Goal: Task Accomplishment & Management: Manage account settings

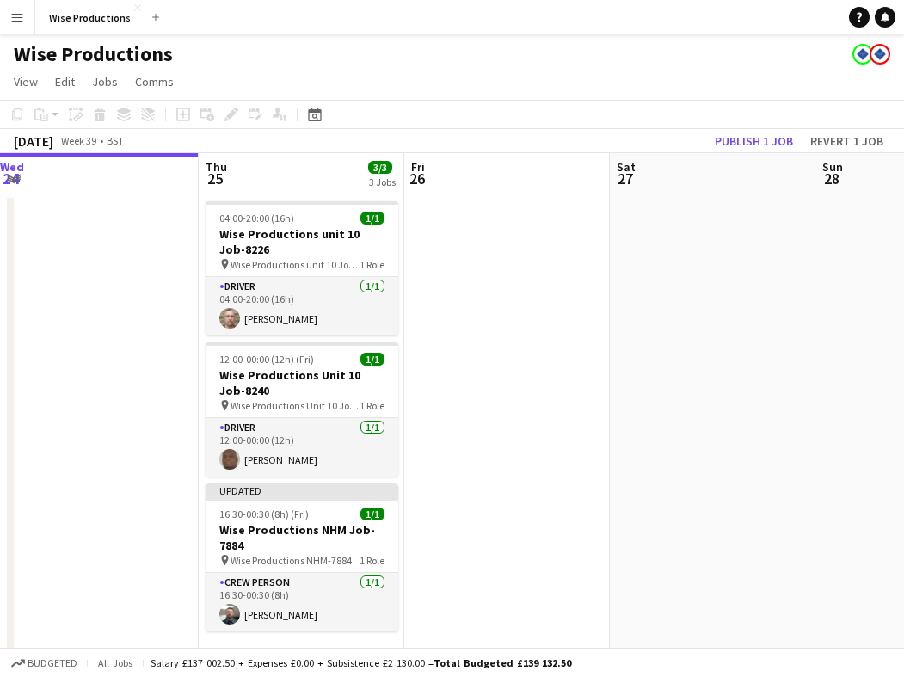
scroll to position [0, 418]
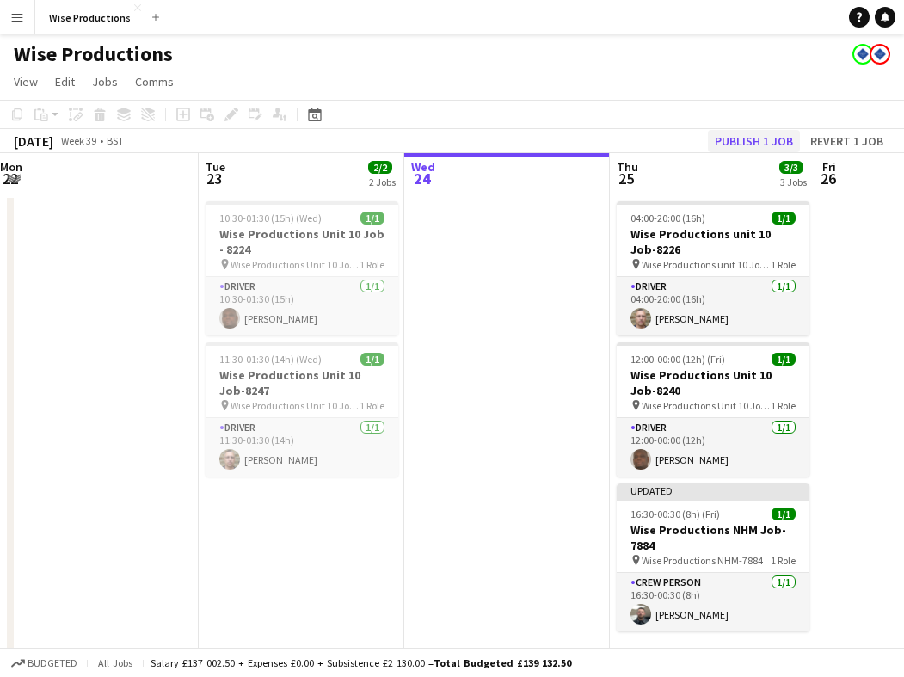
click at [763, 143] on button "Publish 1 job" at bounding box center [754, 141] width 92 height 22
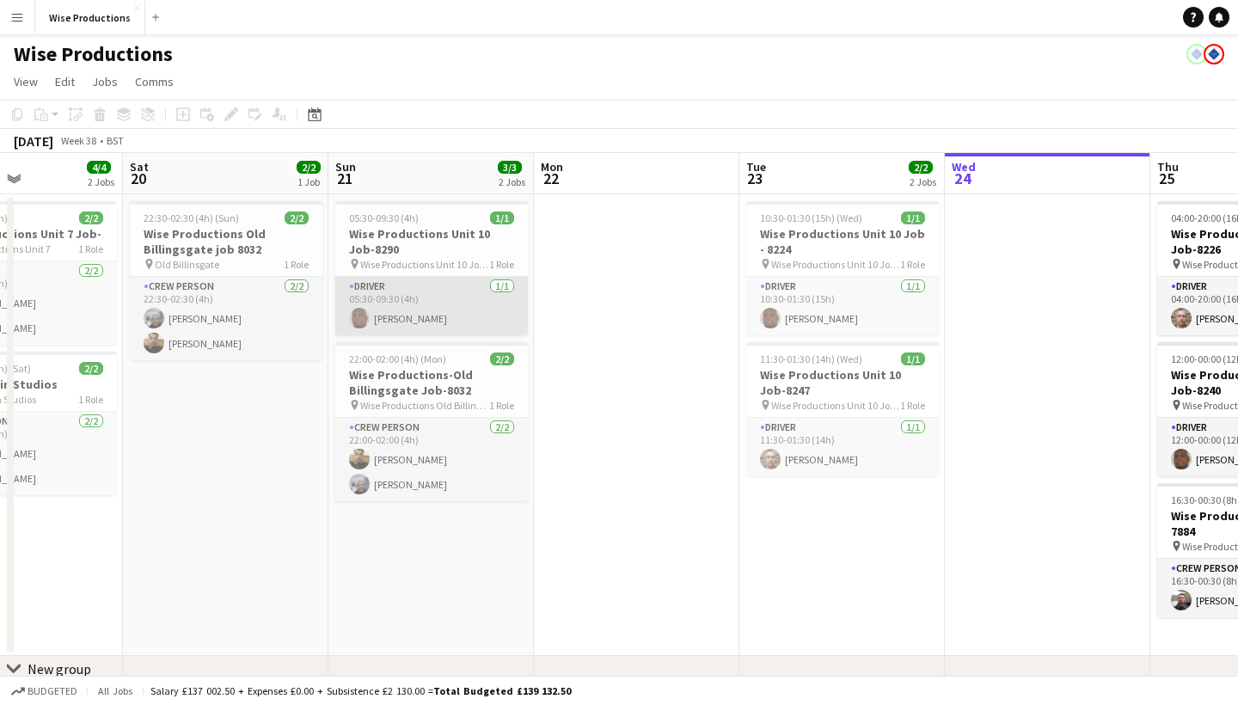
scroll to position [0, 0]
click at [399, 387] on h3 "Wise Productions-Old Billingsgate Job-8032" at bounding box center [431, 382] width 193 height 31
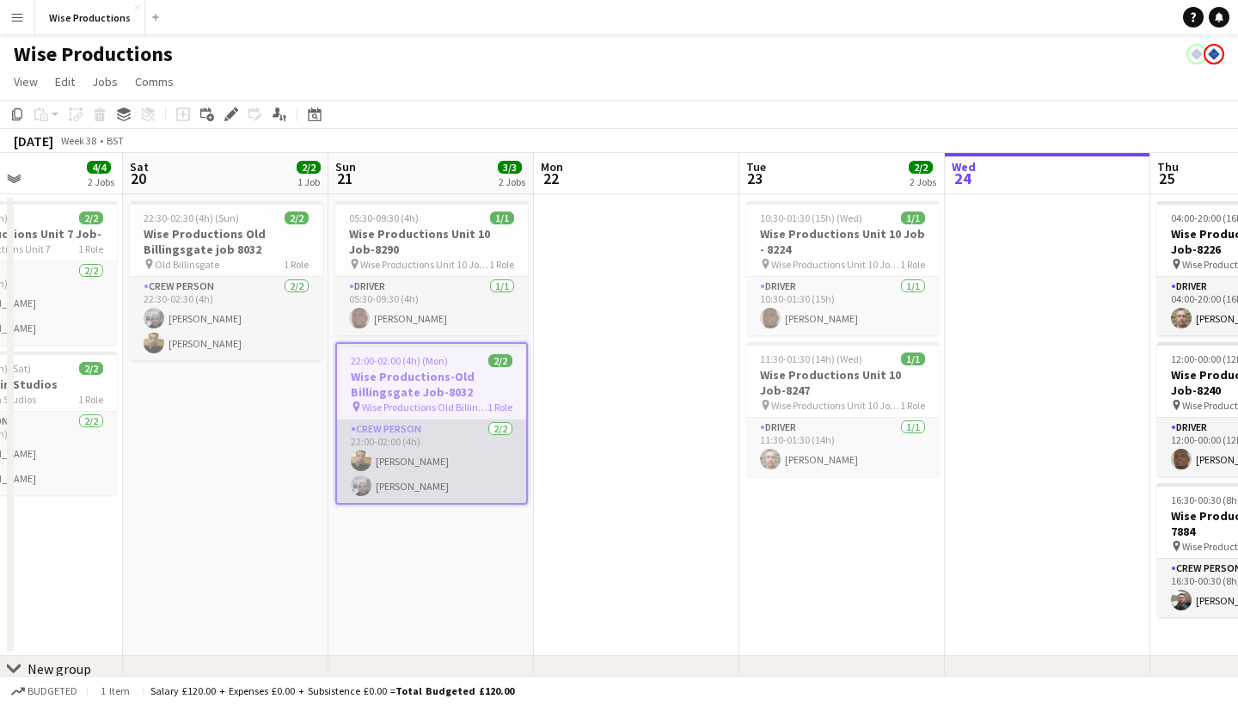
click at [424, 463] on app-card-role "Crew Person 2/2 22:00-02:00 (4h) Corie Alexander Samson TADESSE" at bounding box center [431, 461] width 189 height 83
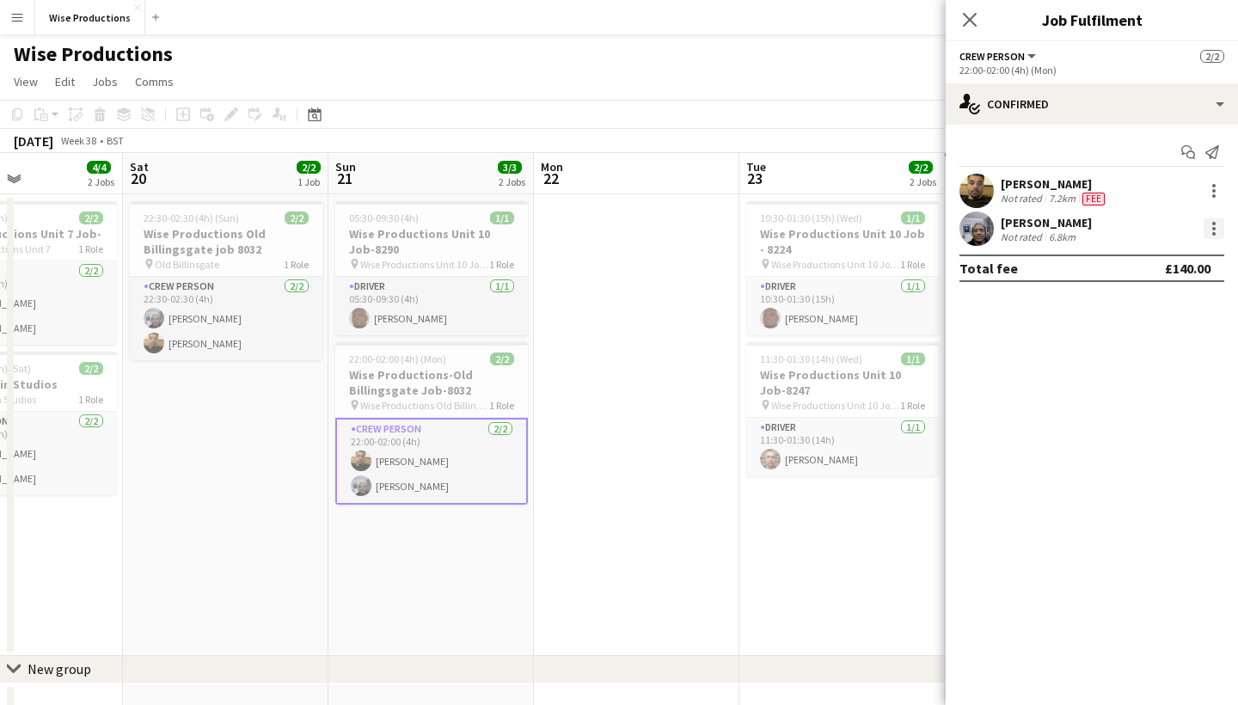
click at [903, 227] on div at bounding box center [1214, 228] width 21 height 21
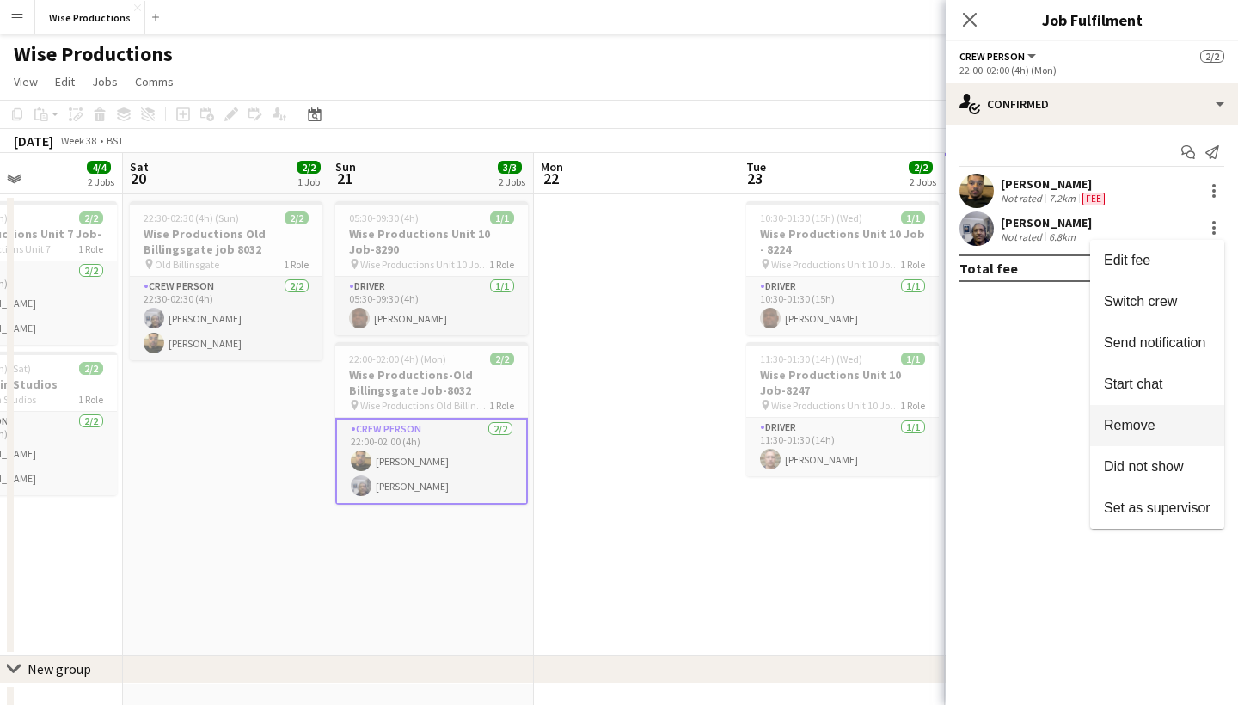
click at [903, 433] on span "Remove" at bounding box center [1130, 425] width 52 height 15
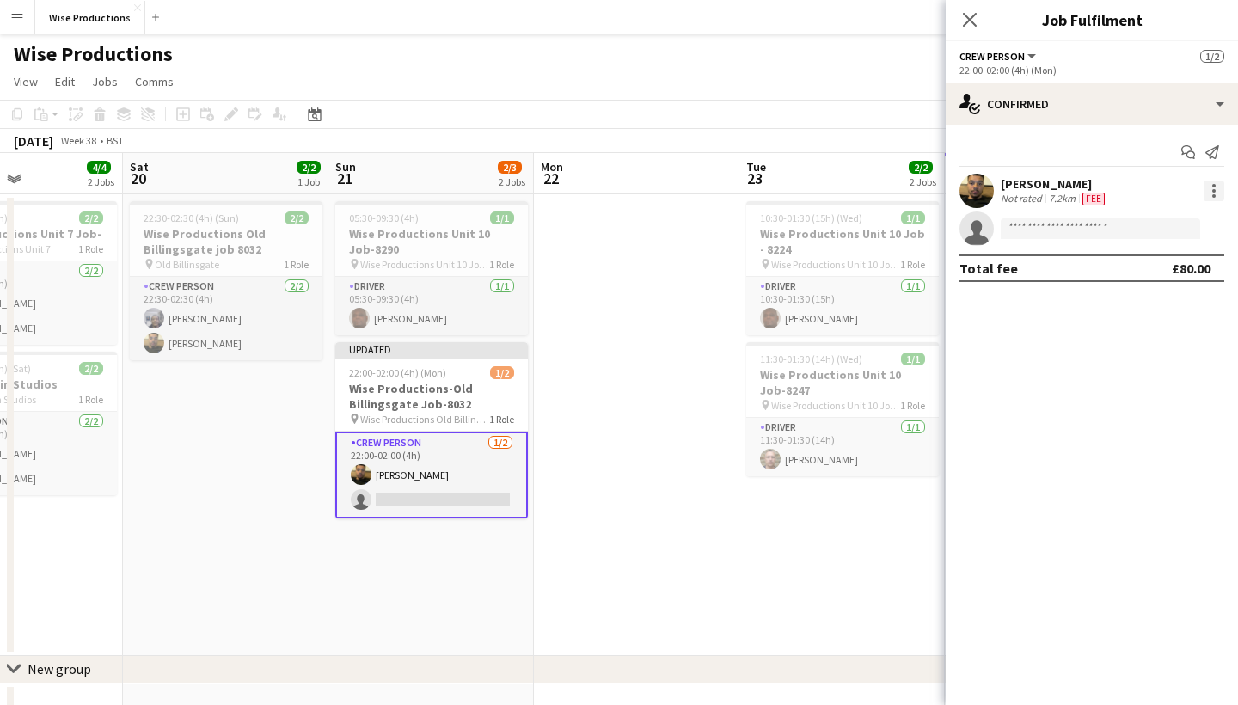
click at [903, 194] on div at bounding box center [1214, 195] width 3 height 3
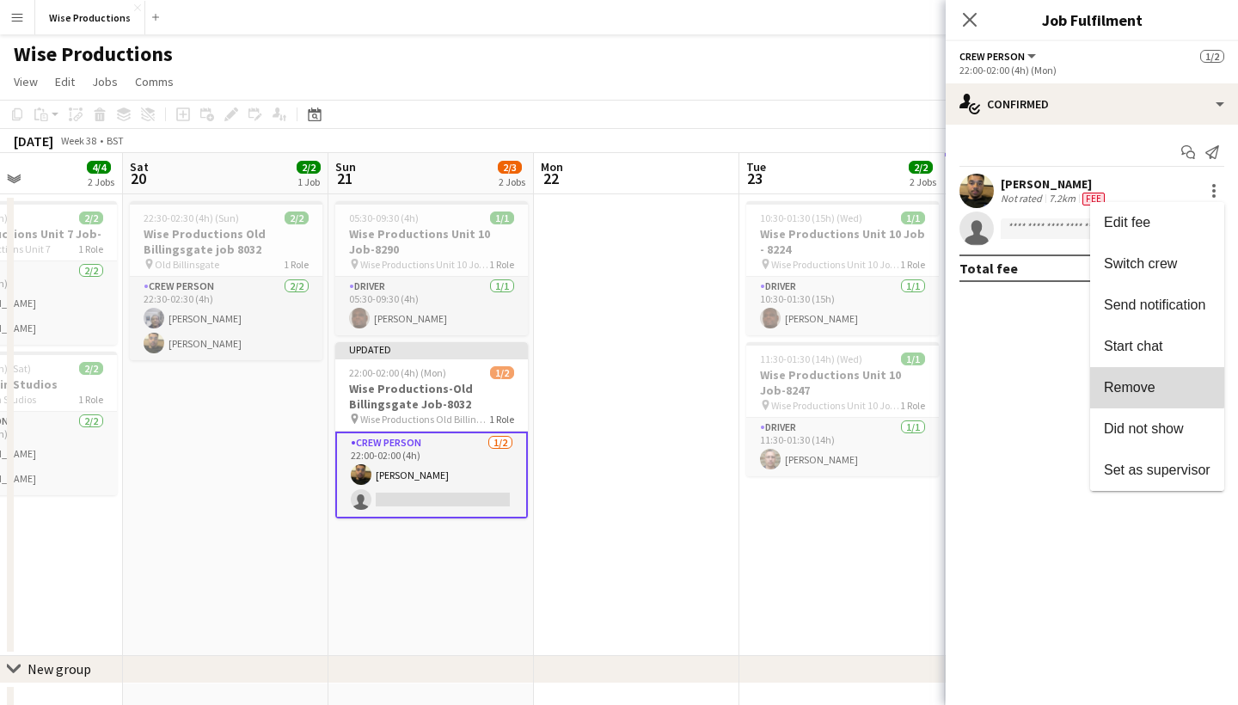
click at [903, 386] on span "Remove" at bounding box center [1130, 387] width 52 height 15
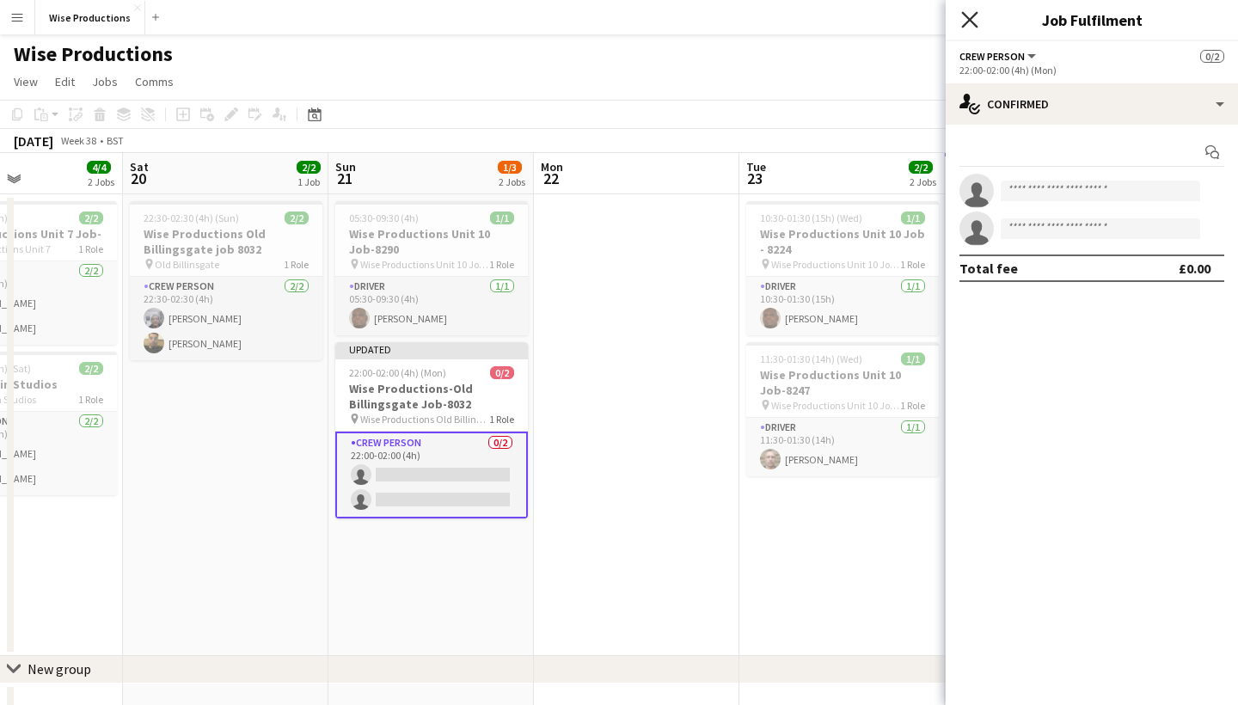
click at [903, 23] on icon "Close pop-in" at bounding box center [969, 19] width 16 height 16
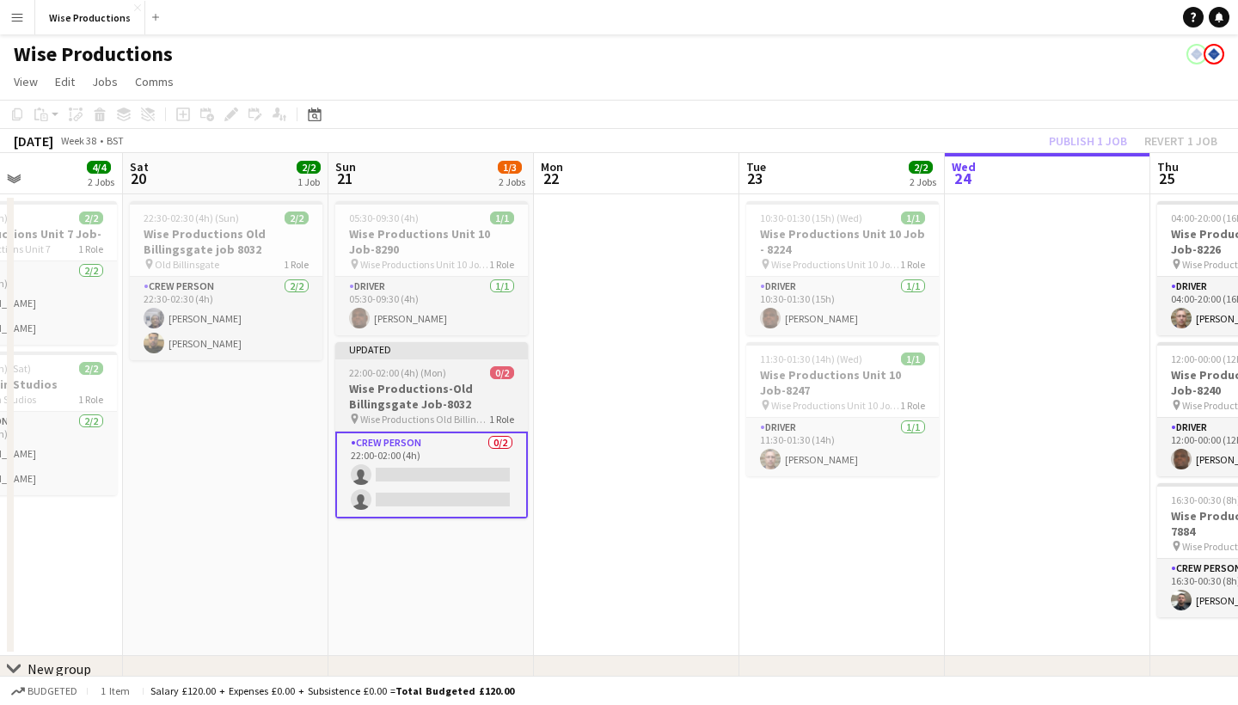
click at [464, 398] on h3 "Wise Productions-Old Billingsgate Job-8032" at bounding box center [431, 396] width 193 height 31
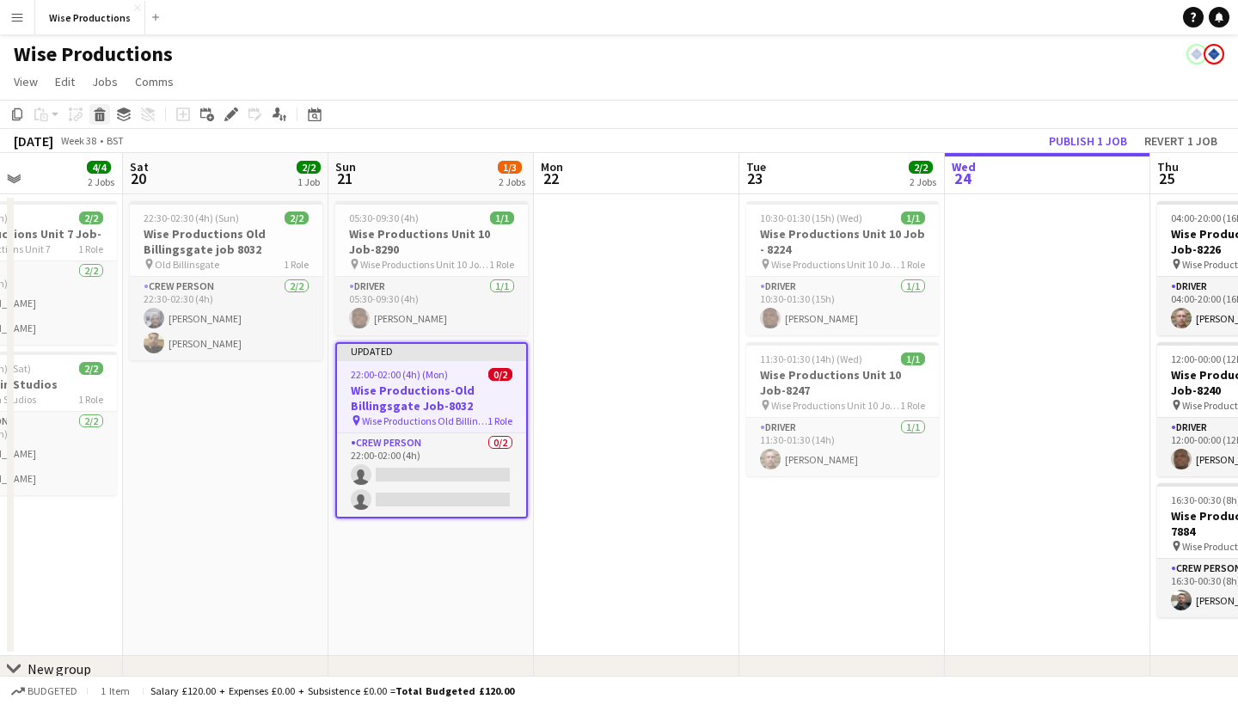
click at [97, 113] on icon at bounding box center [99, 117] width 9 height 9
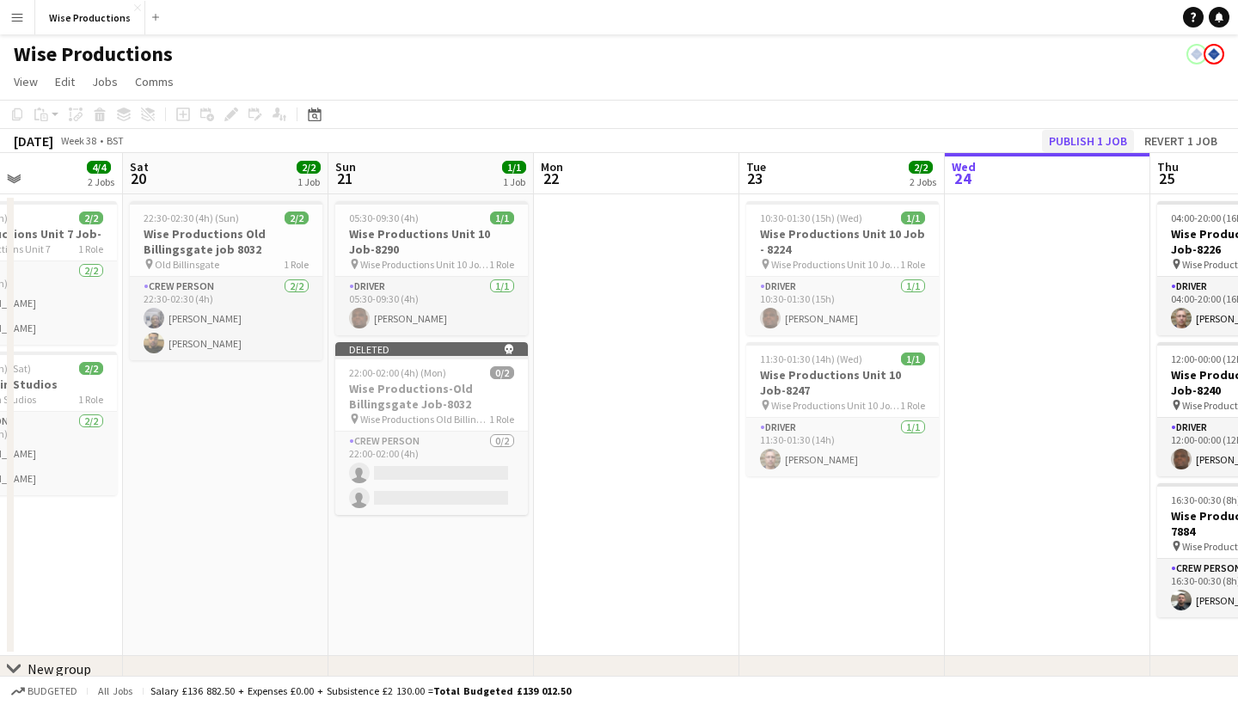
click at [903, 137] on button "Publish 1 job" at bounding box center [1088, 141] width 92 height 22
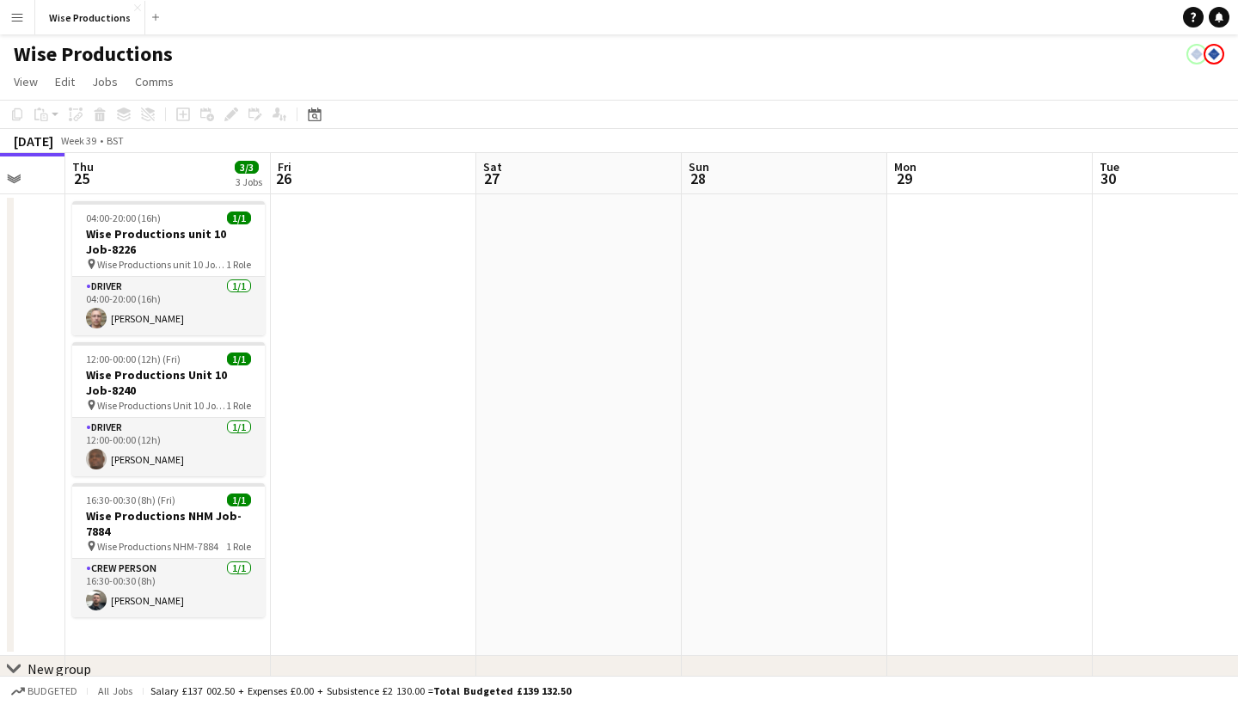
scroll to position [0, 766]
